Goal: Information Seeking & Learning: Check status

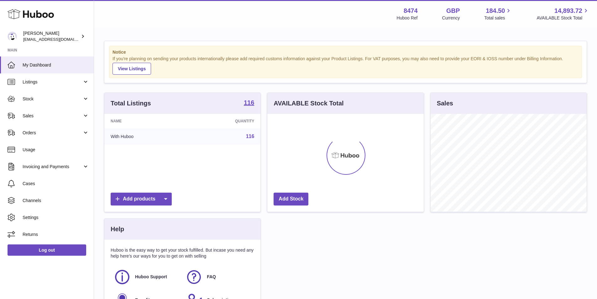
scroll to position [98, 156]
click at [34, 110] on link "Sales" at bounding box center [47, 115] width 94 height 17
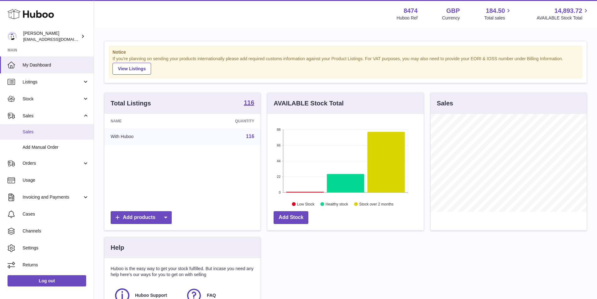
click at [36, 129] on span "Sales" at bounding box center [56, 132] width 66 height 6
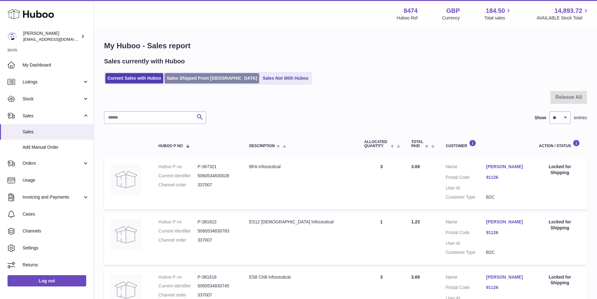
click at [185, 81] on link "Sales Shipped From [GEOGRAPHIC_DATA]" at bounding box center [212, 78] width 95 height 10
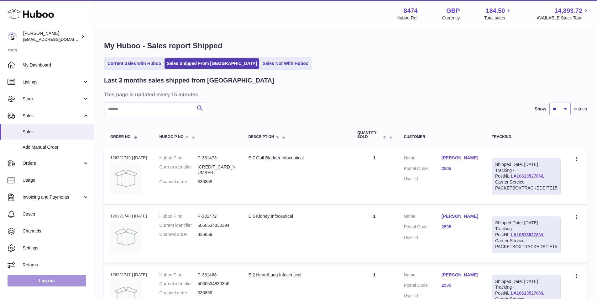
click at [58, 280] on link "Log out" at bounding box center [47, 280] width 79 height 11
